Goal: Communication & Community: Answer question/provide support

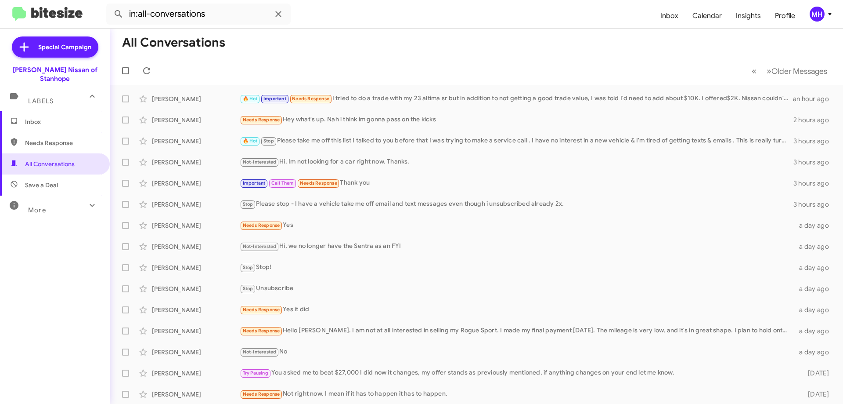
click at [43, 117] on span "Inbox" at bounding box center [62, 121] width 75 height 9
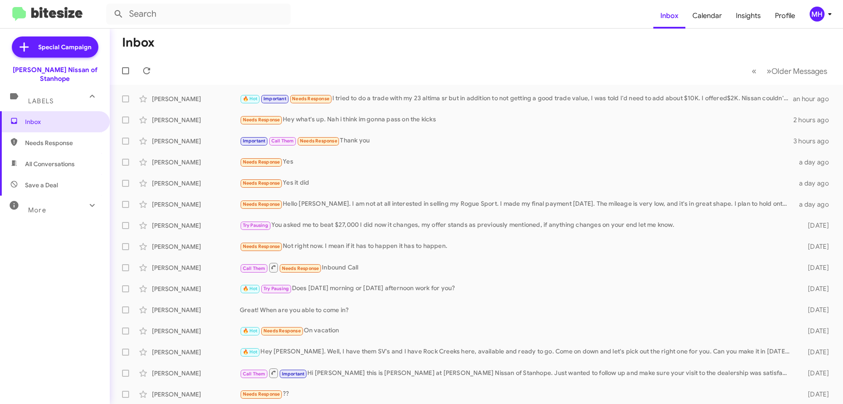
click at [33, 159] on span "All Conversations" at bounding box center [50, 163] width 50 height 9
type input "in:all-conversations"
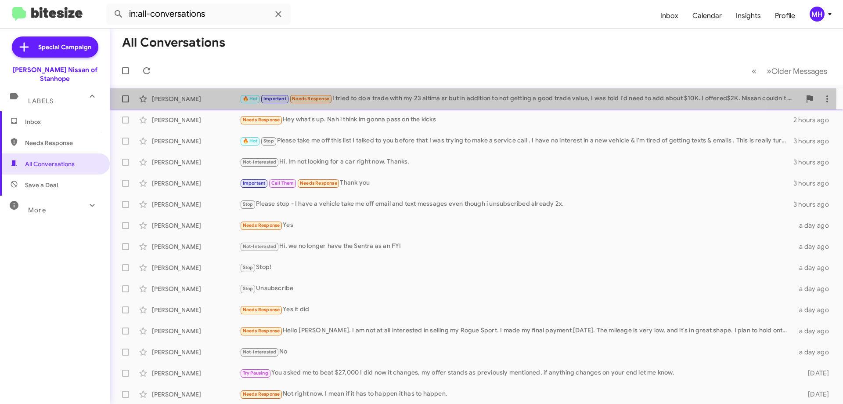
click at [412, 96] on div "🔥 Hot Important Needs Response I tried to do a trade with my 23 altima sr but i…" at bounding box center [520, 99] width 561 height 10
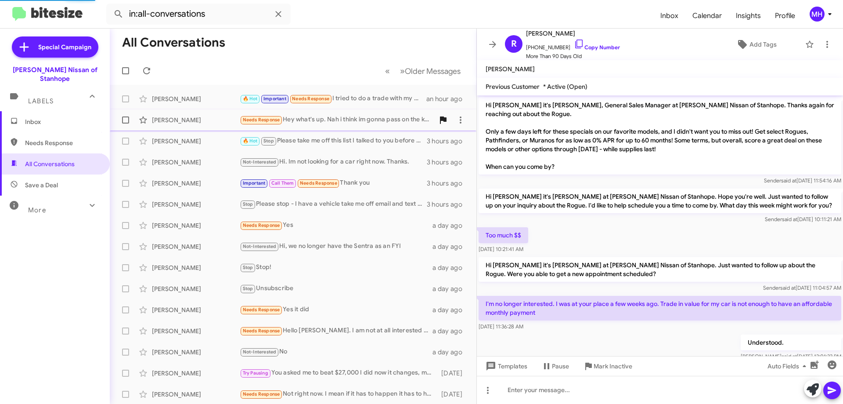
scroll to position [393, 0]
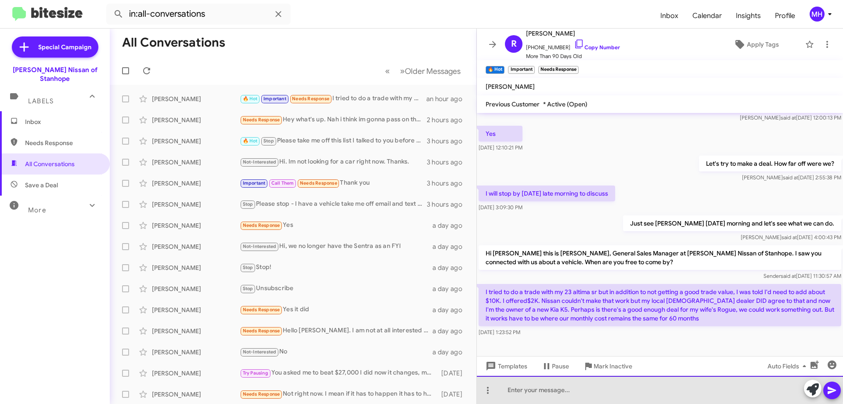
click at [539, 385] on div at bounding box center [660, 390] width 366 height 28
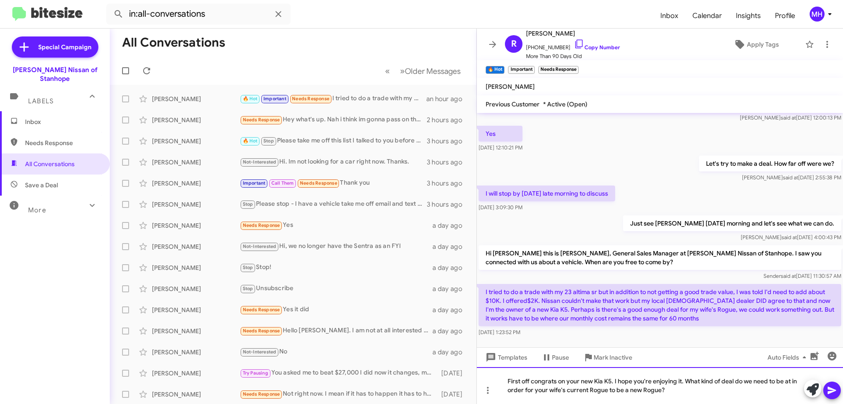
click at [641, 388] on div "First off congrats on your new Kia K5. I hope you're enjoying it. What kind of …" at bounding box center [660, 385] width 366 height 37
click at [830, 389] on icon at bounding box center [832, 390] width 8 height 7
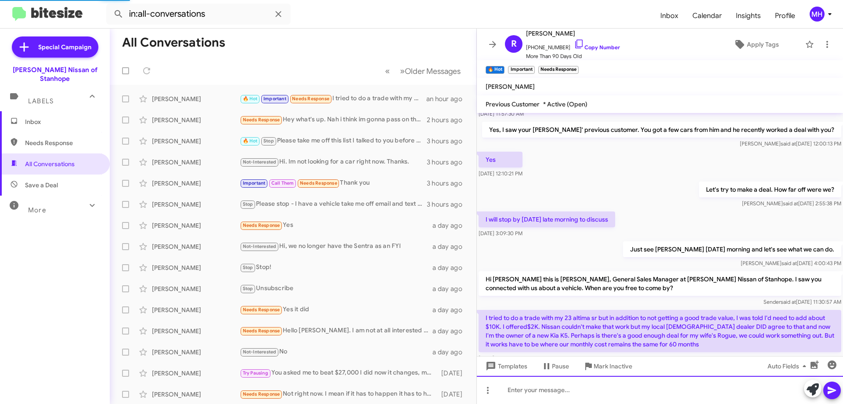
scroll to position [452, 0]
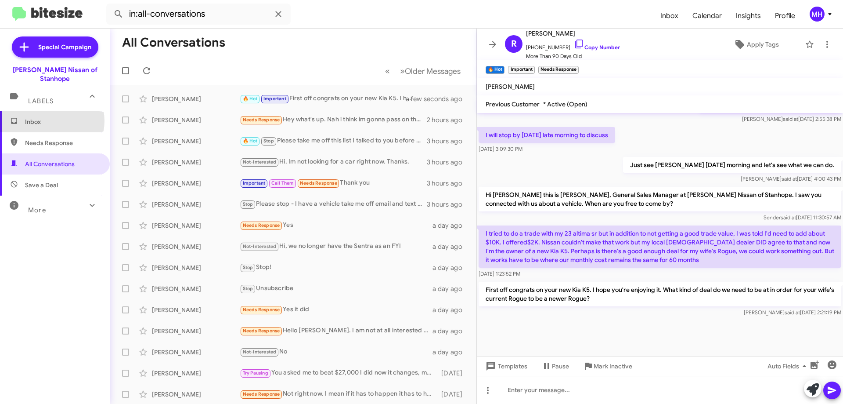
click at [51, 117] on span "Inbox" at bounding box center [62, 121] width 75 height 9
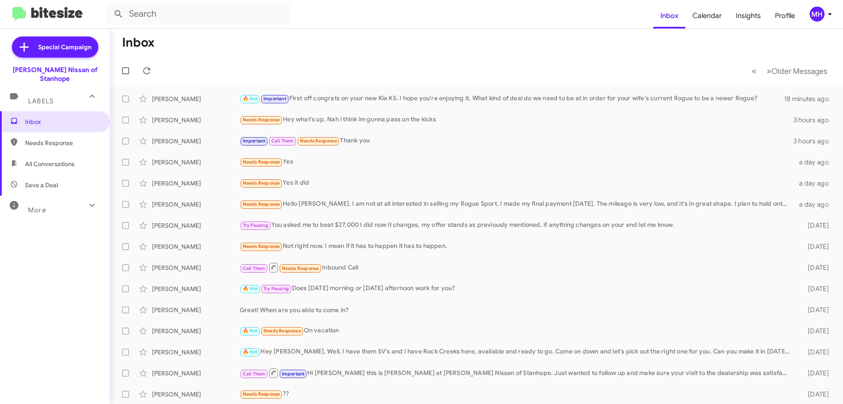
click at [44, 159] on span "All Conversations" at bounding box center [50, 163] width 50 height 9
type input "in:all-conversations"
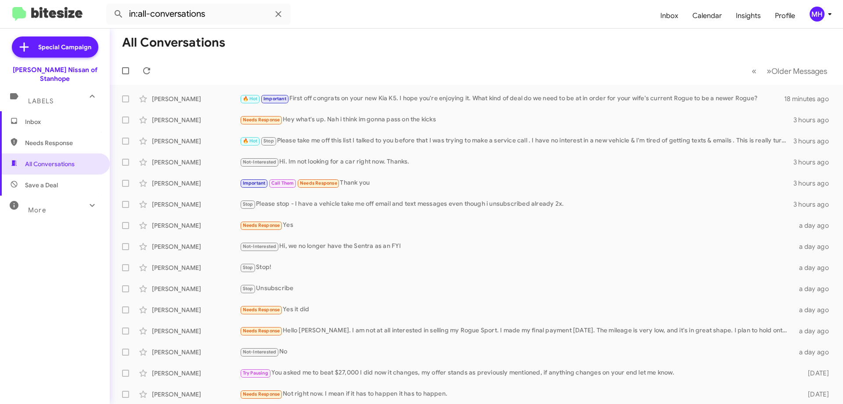
click at [54, 111] on span "Inbox" at bounding box center [55, 121] width 110 height 21
